Goal: Task Accomplishment & Management: Manage account settings

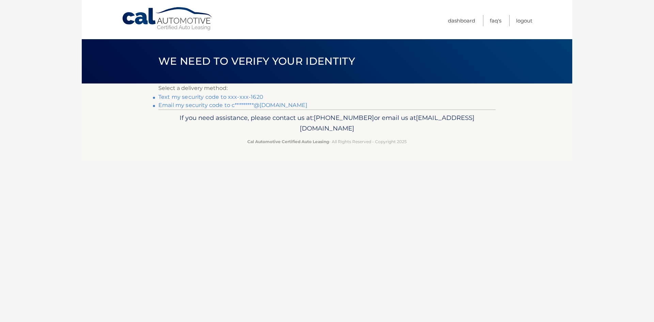
click at [200, 96] on link "Text my security code to xxx-xxx-1620" at bounding box center [210, 97] width 105 height 6
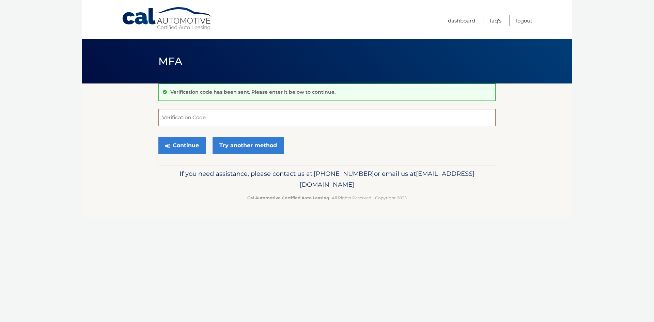
click at [208, 117] on input "Verification Code" at bounding box center [326, 117] width 337 height 17
type input "501192"
click at [177, 149] on button "Continue" at bounding box center [181, 145] width 47 height 17
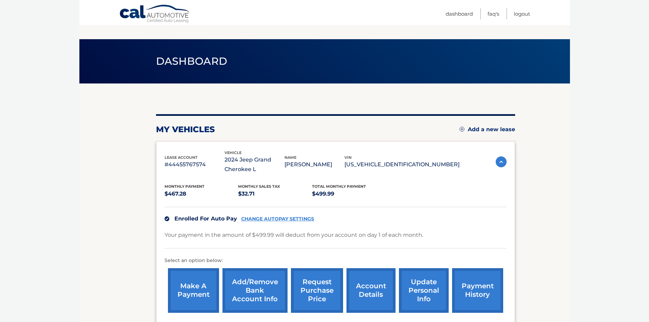
scroll to position [75, 0]
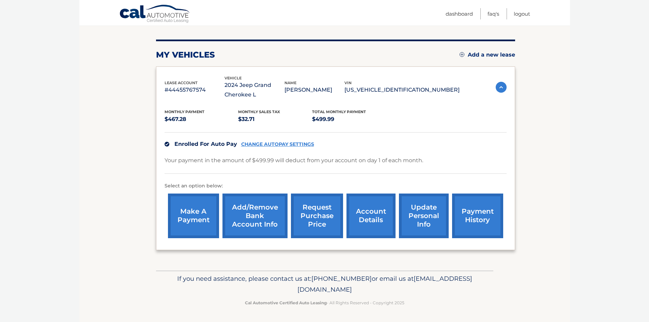
click at [326, 216] on link "request purchase price" at bounding box center [317, 216] width 52 height 45
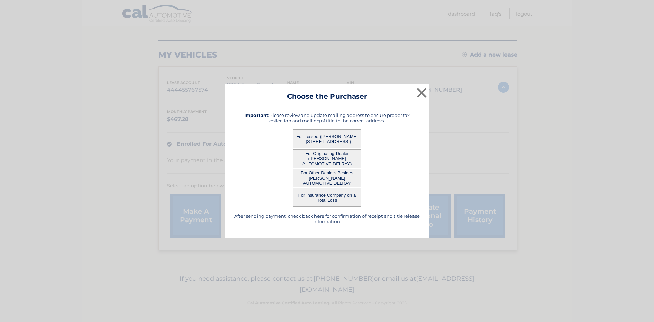
click at [337, 134] on button "For Lessee ([PERSON_NAME] - [STREET_ADDRESS])" at bounding box center [327, 138] width 68 height 19
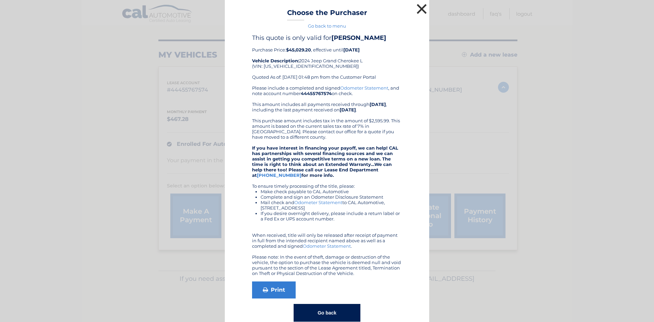
click at [419, 9] on button "×" at bounding box center [422, 9] width 14 height 14
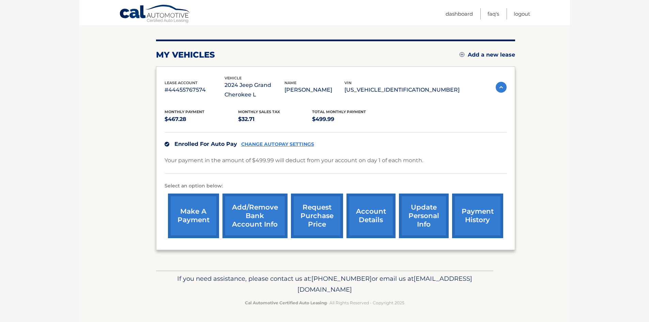
click at [425, 212] on link "update personal info" at bounding box center [424, 216] width 50 height 45
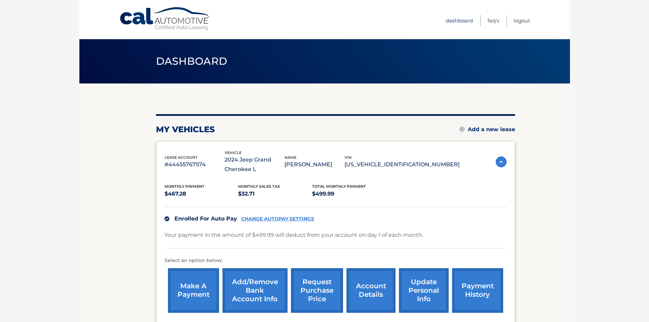
click at [458, 22] on link "Dashboard" at bounding box center [459, 20] width 27 height 11
click at [430, 289] on link "update personal info" at bounding box center [424, 290] width 50 height 45
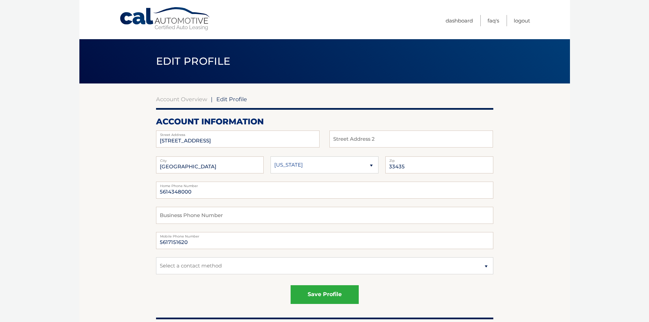
click at [230, 100] on span "Edit Profile" at bounding box center [231, 99] width 31 height 7
click at [181, 99] on link "Account Overview" at bounding box center [181, 99] width 51 height 7
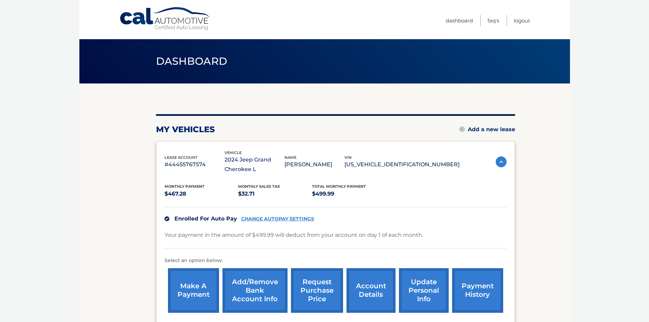
click at [372, 292] on link "account details" at bounding box center [370, 290] width 49 height 45
click at [418, 287] on link "update personal info" at bounding box center [424, 290] width 50 height 45
click at [420, 292] on link "update personal info" at bounding box center [424, 290] width 50 height 45
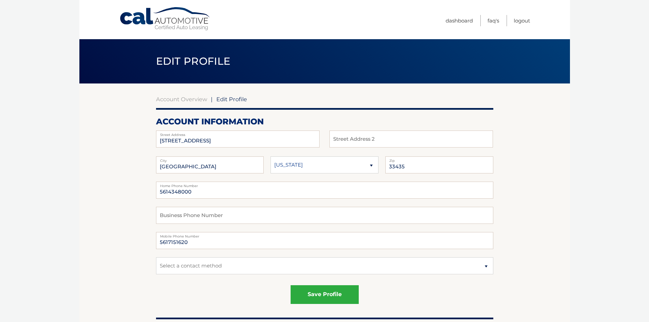
click at [221, 100] on span "Edit Profile" at bounding box center [231, 99] width 31 height 7
click at [451, 20] on link "Dashboard" at bounding box center [459, 20] width 27 height 11
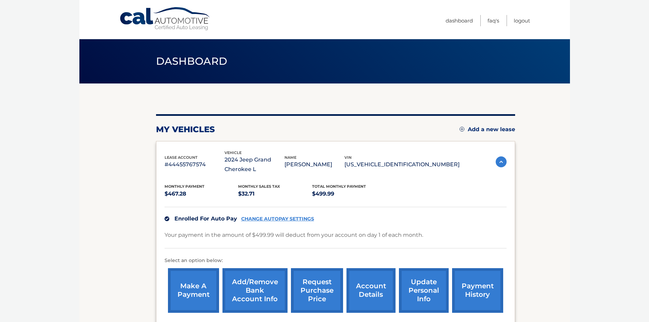
scroll to position [68, 0]
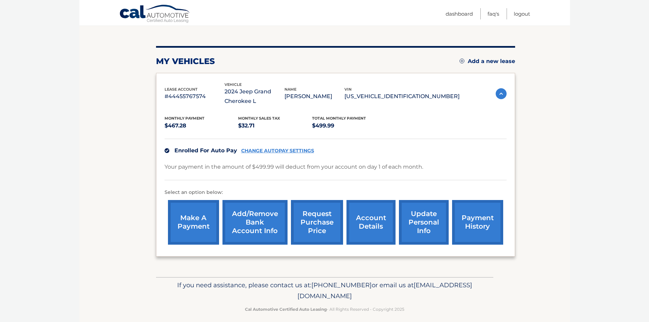
click at [481, 228] on link "payment history" at bounding box center [477, 222] width 51 height 45
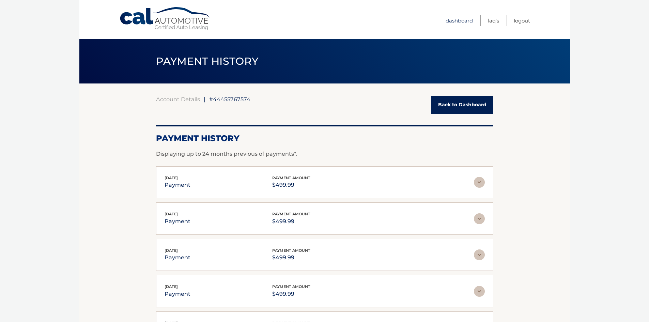
click at [457, 21] on link "Dashboard" at bounding box center [459, 20] width 27 height 11
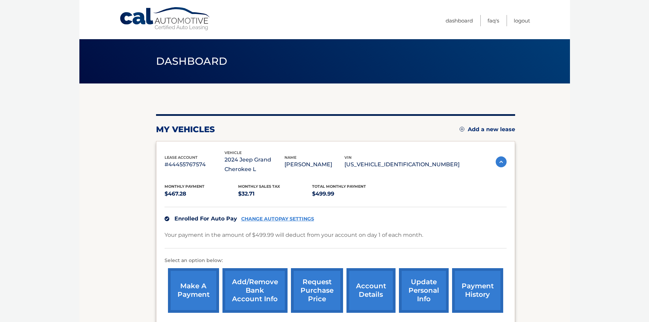
click at [419, 299] on link "update personal info" at bounding box center [424, 290] width 50 height 45
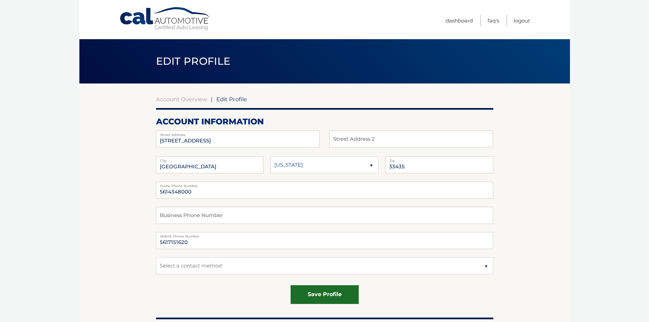
click at [318, 297] on button "save profile" at bounding box center [325, 294] width 68 height 19
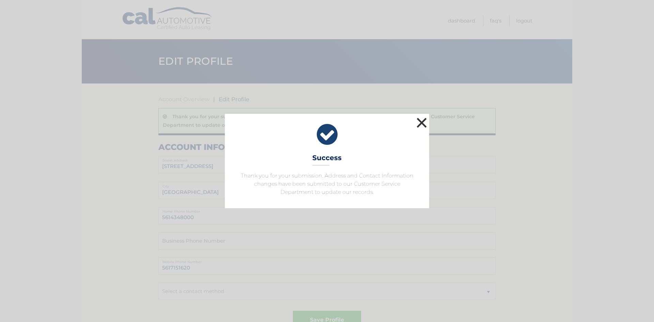
click at [422, 124] on button "×" at bounding box center [422, 123] width 14 height 14
click at [423, 123] on button "×" at bounding box center [422, 123] width 14 height 14
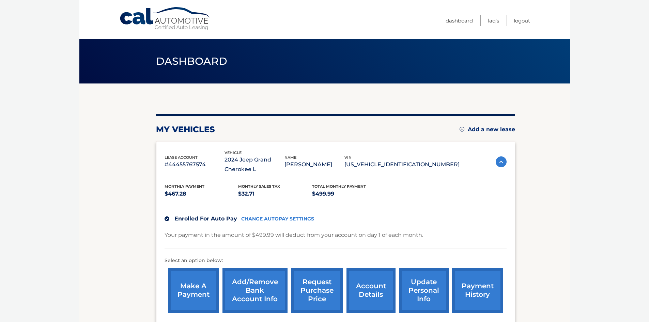
click at [344, 166] on p "[PERSON_NAME]" at bounding box center [314, 165] width 60 height 10
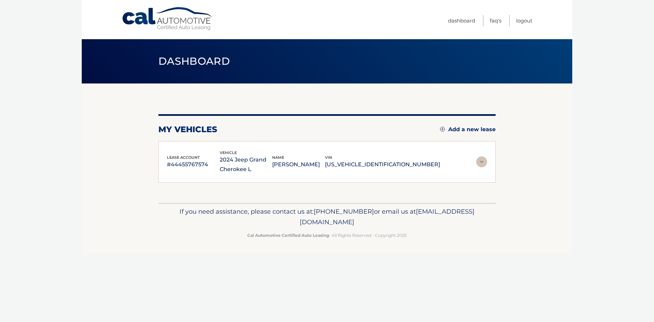
click at [325, 160] on p "[PERSON_NAME]" at bounding box center [298, 165] width 53 height 10
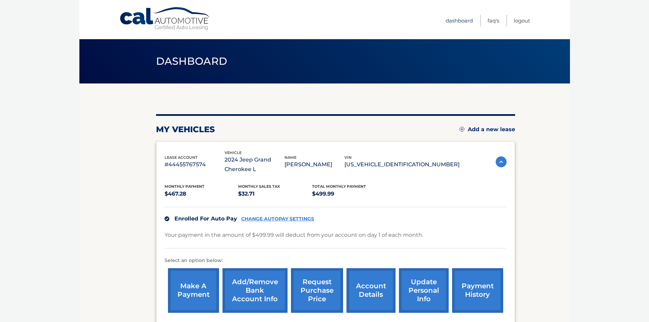
click at [452, 22] on link "Dashboard" at bounding box center [459, 20] width 27 height 11
click at [371, 290] on link "account details" at bounding box center [370, 290] width 49 height 45
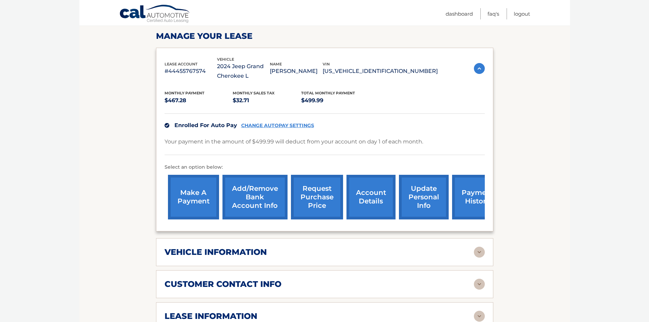
scroll to position [136, 0]
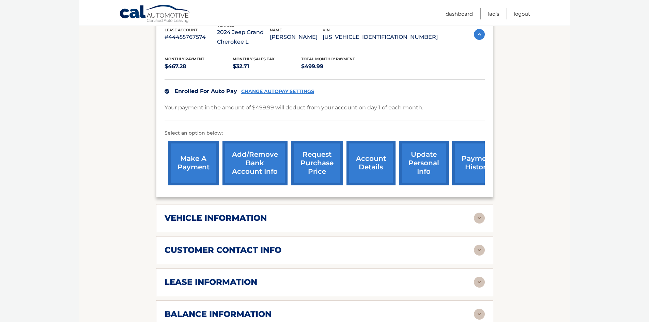
click at [477, 249] on img at bounding box center [479, 250] width 11 height 11
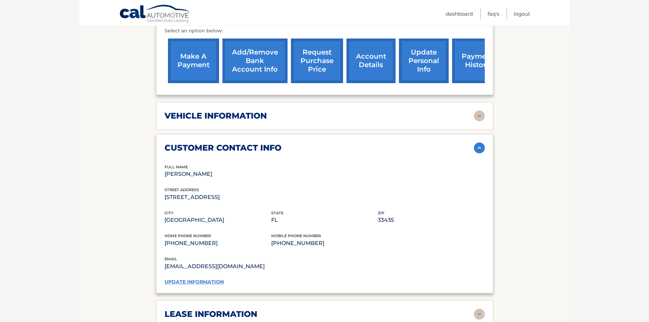
scroll to position [273, 0]
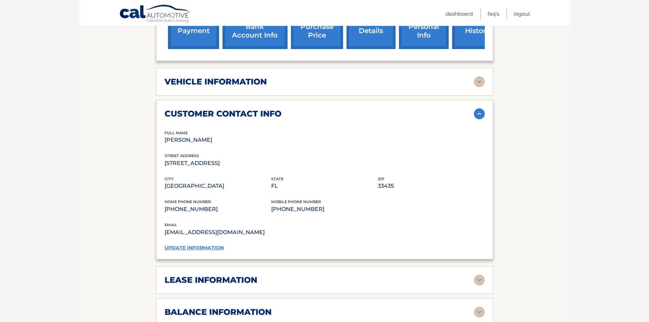
click at [206, 247] on link "update information" at bounding box center [194, 248] width 59 height 6
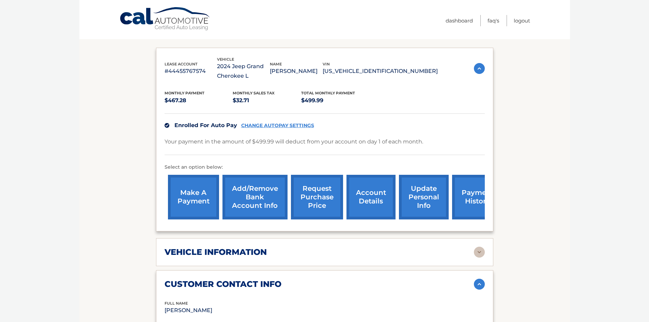
scroll to position [0, 0]
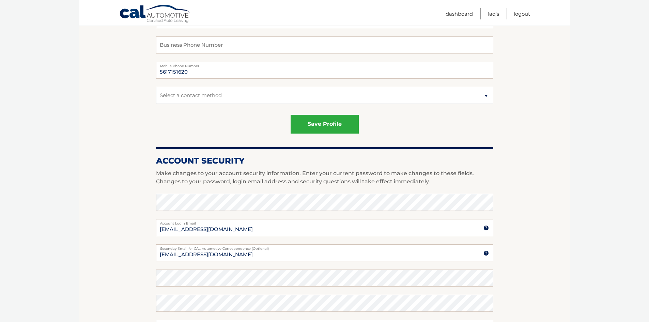
scroll to position [307, 0]
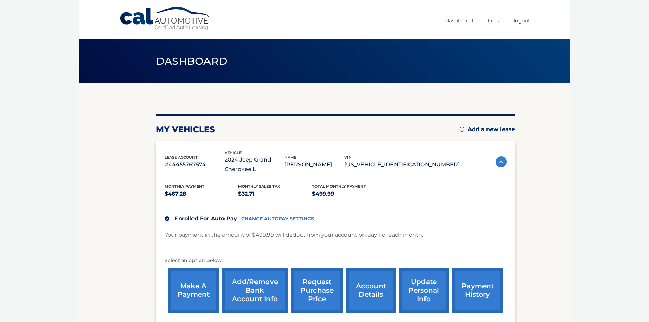
scroll to position [75, 0]
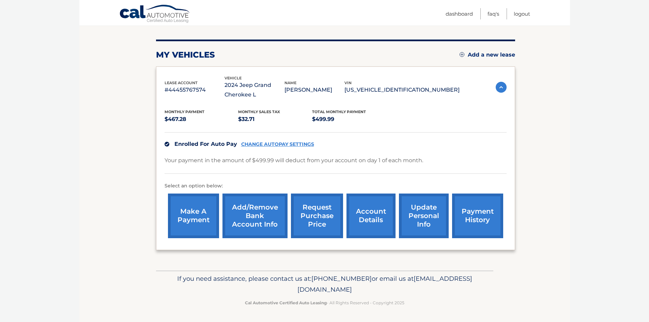
click at [427, 225] on link "update personal info" at bounding box center [424, 216] width 50 height 45
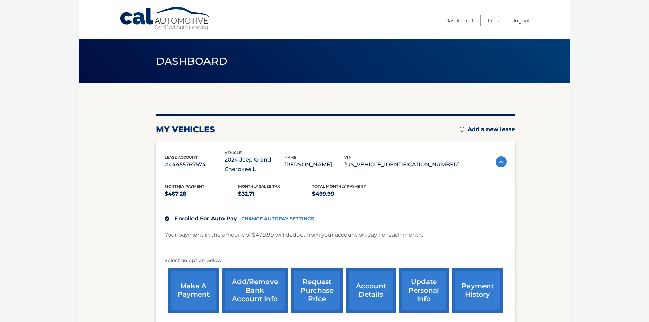
scroll to position [34, 0]
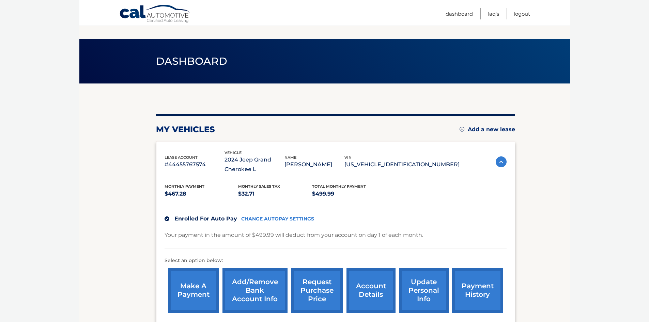
scroll to position [34, 0]
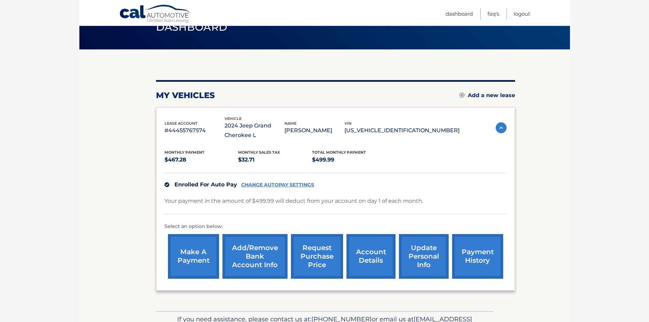
click at [315, 252] on link "request purchase price" at bounding box center [317, 256] width 52 height 45
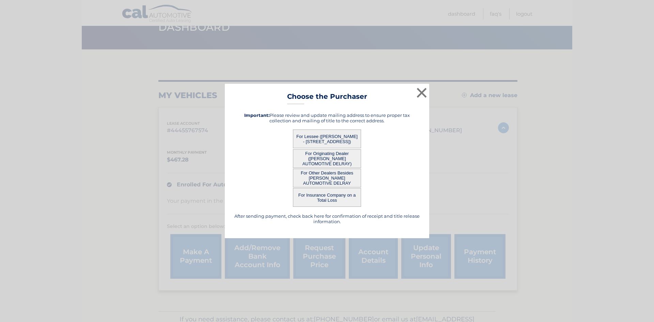
click at [327, 156] on button "For Originating Dealer ([PERSON_NAME] AUTOMOTIVE DELRAY)" at bounding box center [327, 158] width 68 height 19
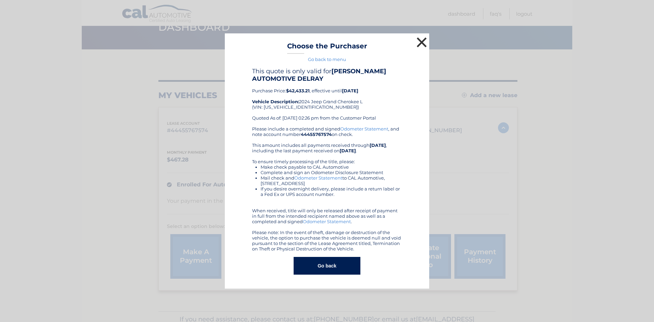
click at [420, 41] on button "×" at bounding box center [422, 42] width 14 height 14
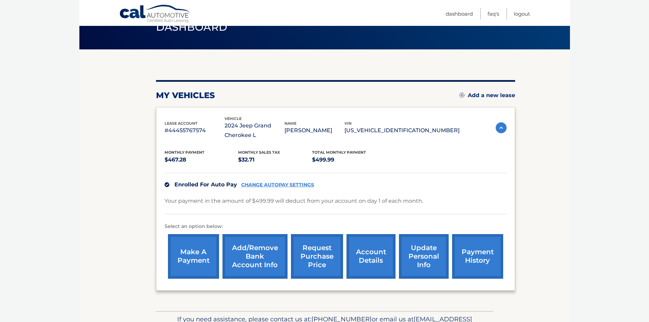
click at [316, 253] on link "request purchase price" at bounding box center [317, 256] width 52 height 45
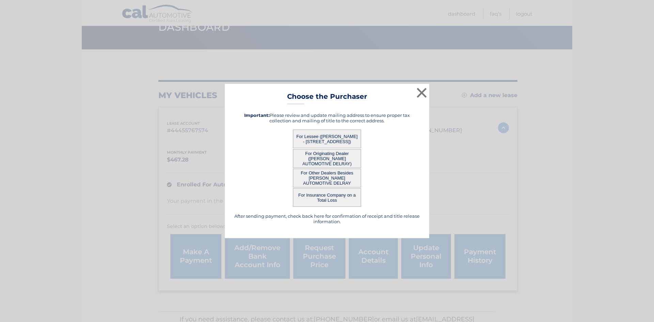
click at [330, 174] on button "For Other Dealers Besides [PERSON_NAME] AUTOMOTIVE DELRAY" at bounding box center [327, 178] width 68 height 19
click at [331, 177] on button "For Other Dealers Besides SCHUMACHER AUTOMOTIVE DELRAY" at bounding box center [327, 178] width 68 height 19
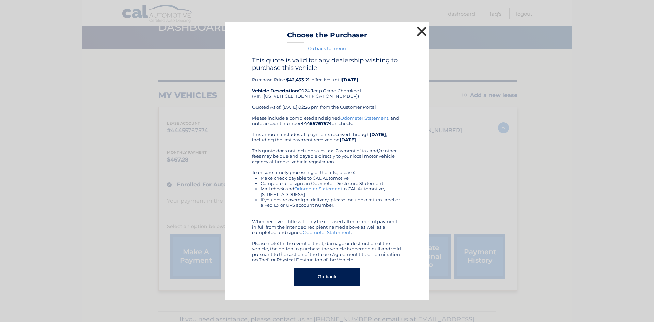
click at [419, 32] on button "×" at bounding box center [422, 32] width 14 height 14
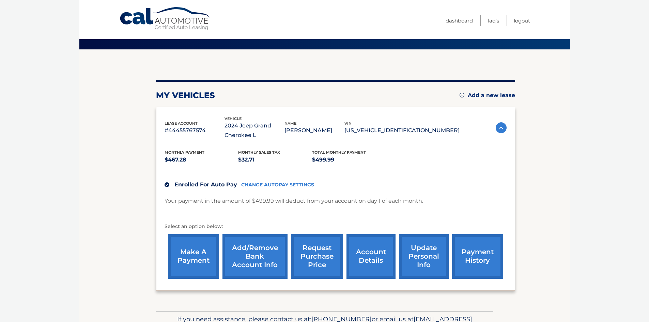
scroll to position [0, 0]
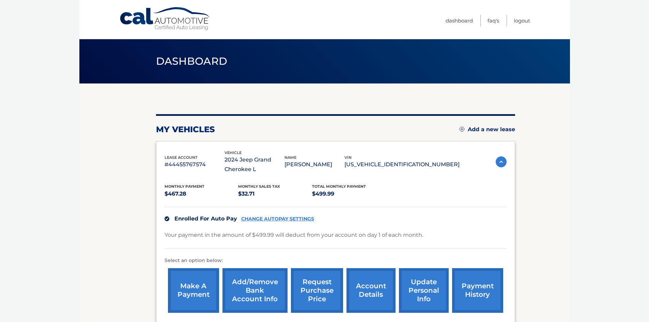
click at [427, 290] on link "update personal info" at bounding box center [424, 290] width 50 height 45
drag, startPoint x: 169, startPoint y: 164, endPoint x: 209, endPoint y: 164, distance: 40.2
click at [209, 164] on p "#44455767574" at bounding box center [195, 165] width 60 height 10
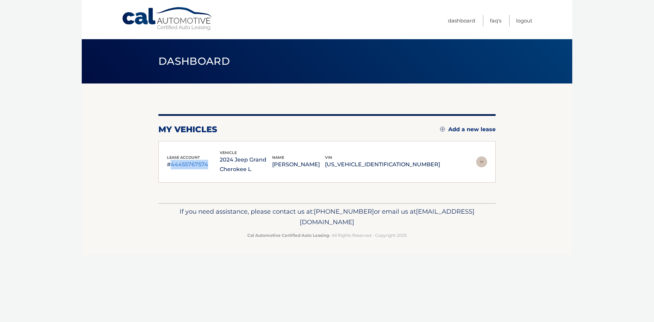
copy p "44455767574"
click at [20, 175] on body "Cal Automotive Menu Dashboard FAQ's Logout" at bounding box center [327, 161] width 654 height 322
